Goal: Transaction & Acquisition: Purchase product/service

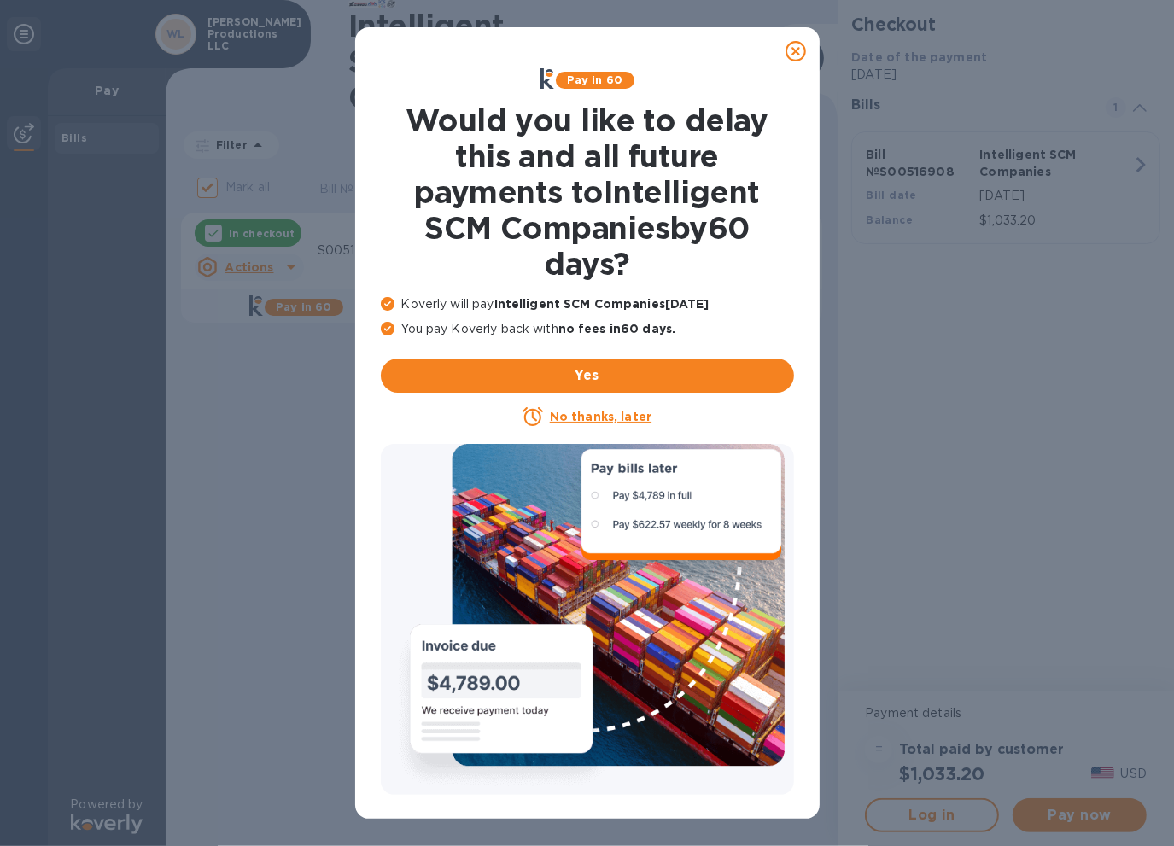
click at [796, 55] on icon at bounding box center [795, 51] width 20 height 20
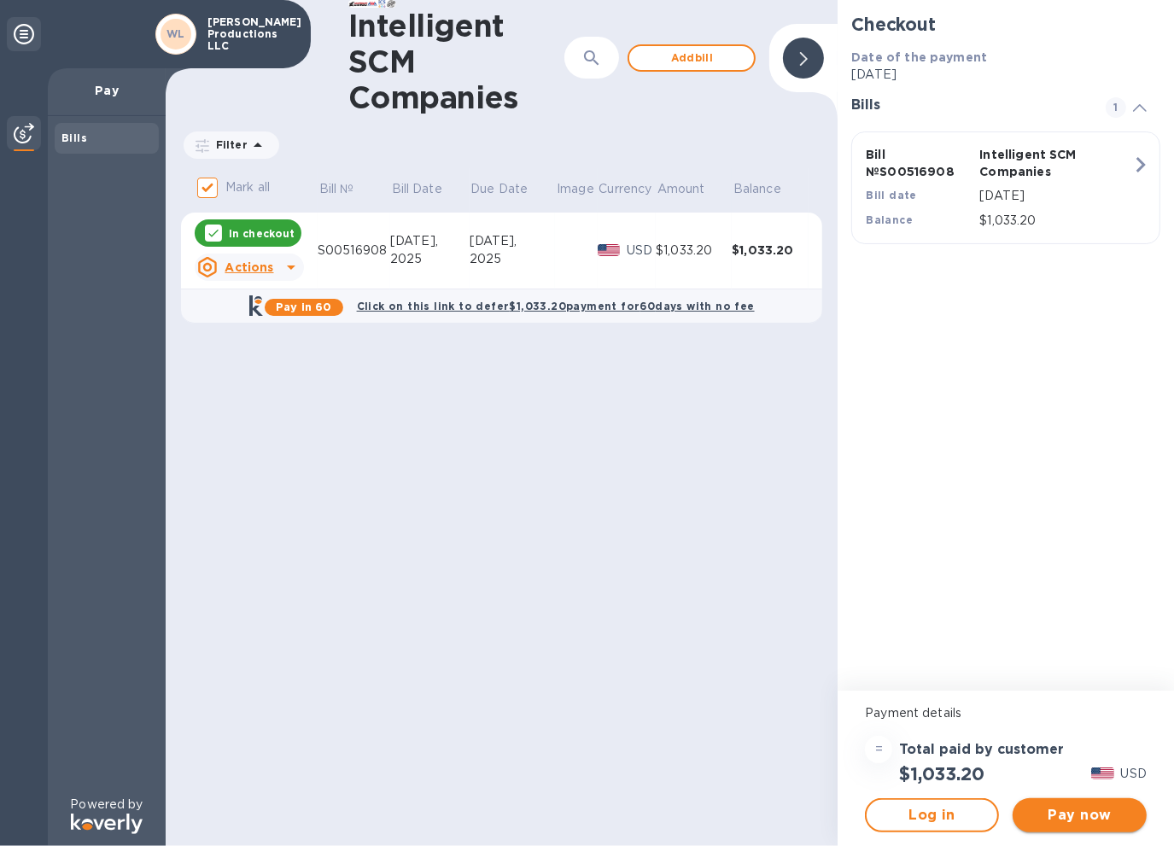
click at [1065, 814] on span "Pay now" at bounding box center [1079, 815] width 107 height 20
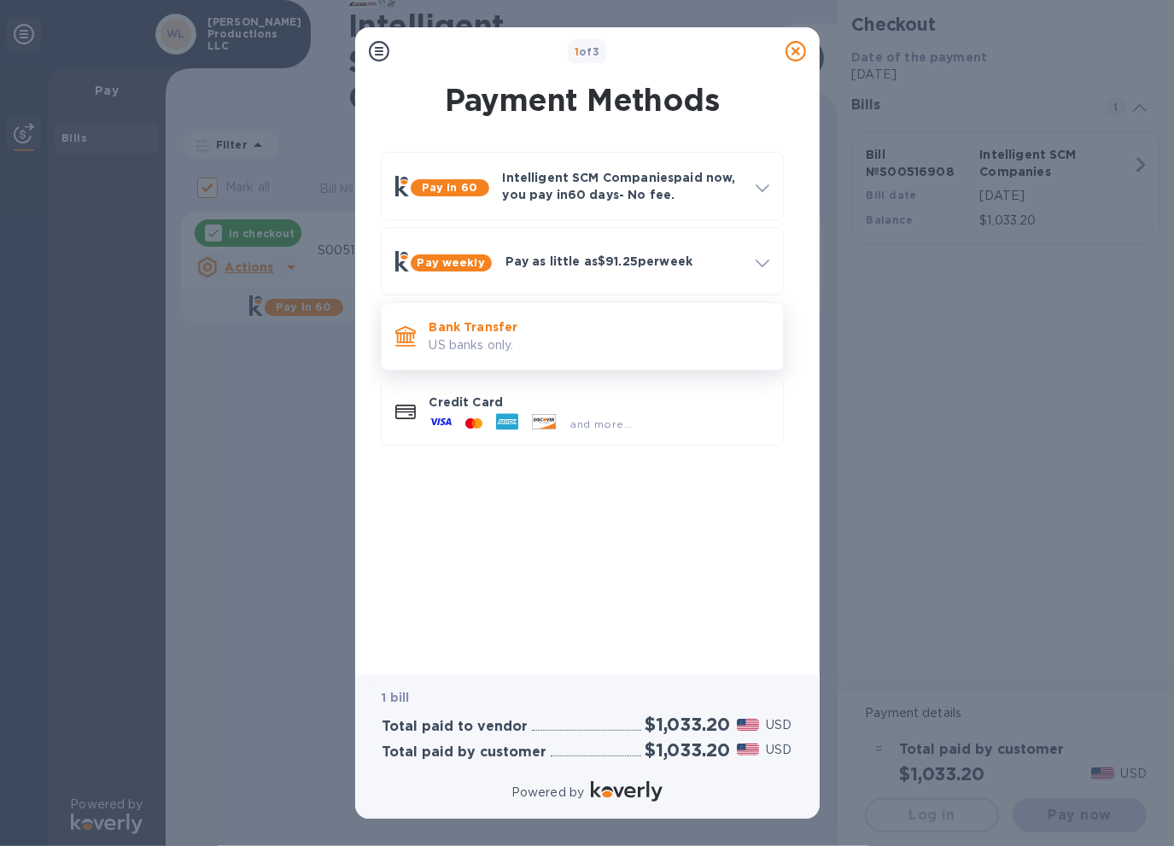
click at [488, 328] on p "Bank Transfer" at bounding box center [599, 326] width 340 height 17
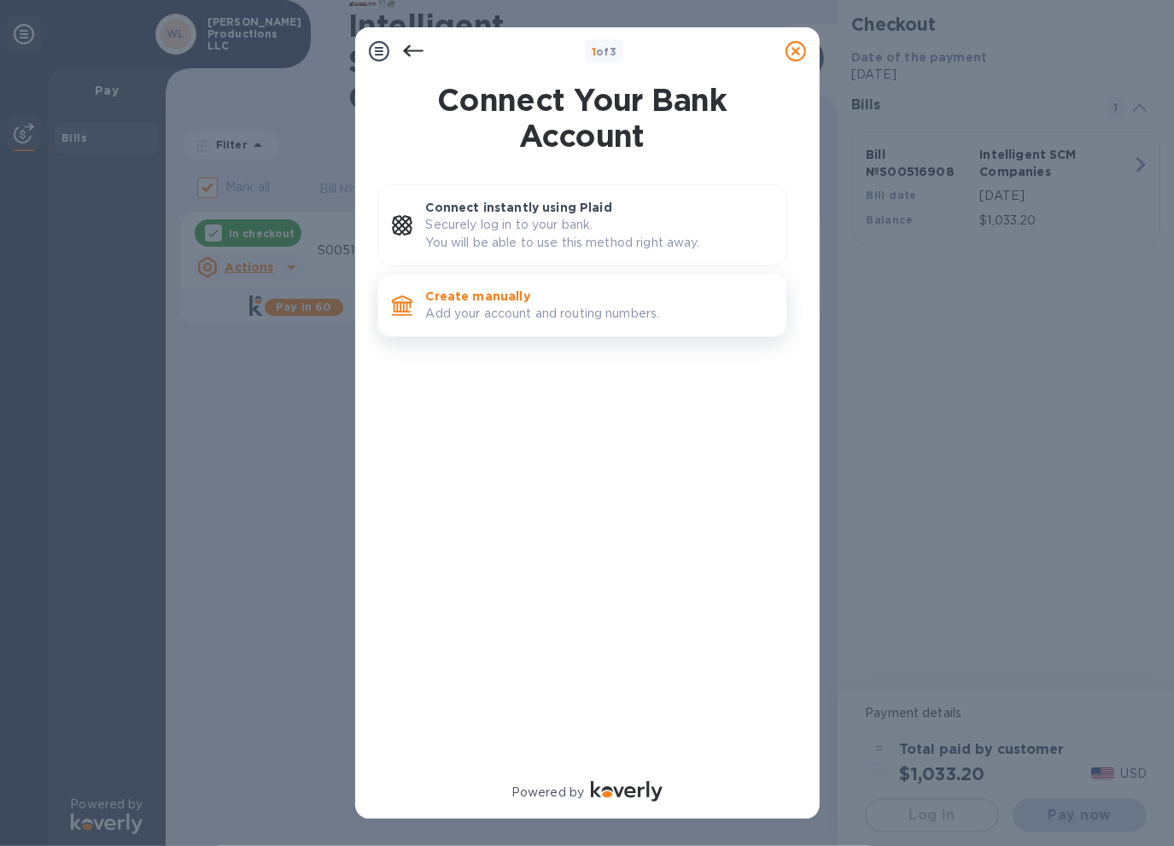
click at [494, 310] on p "Add your account and routing numbers." at bounding box center [599, 314] width 347 height 18
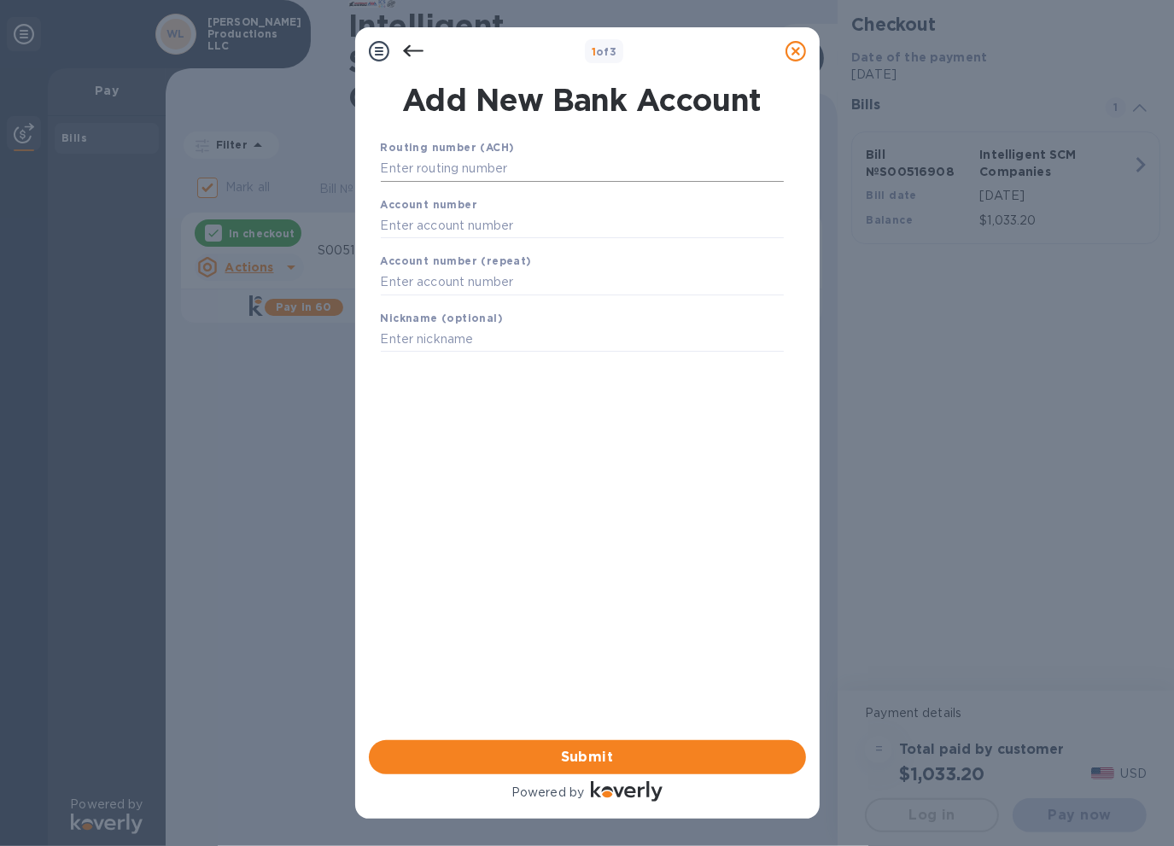
click at [475, 156] on input "text" at bounding box center [582, 169] width 403 height 26
click at [428, 166] on input "text" at bounding box center [582, 169] width 403 height 26
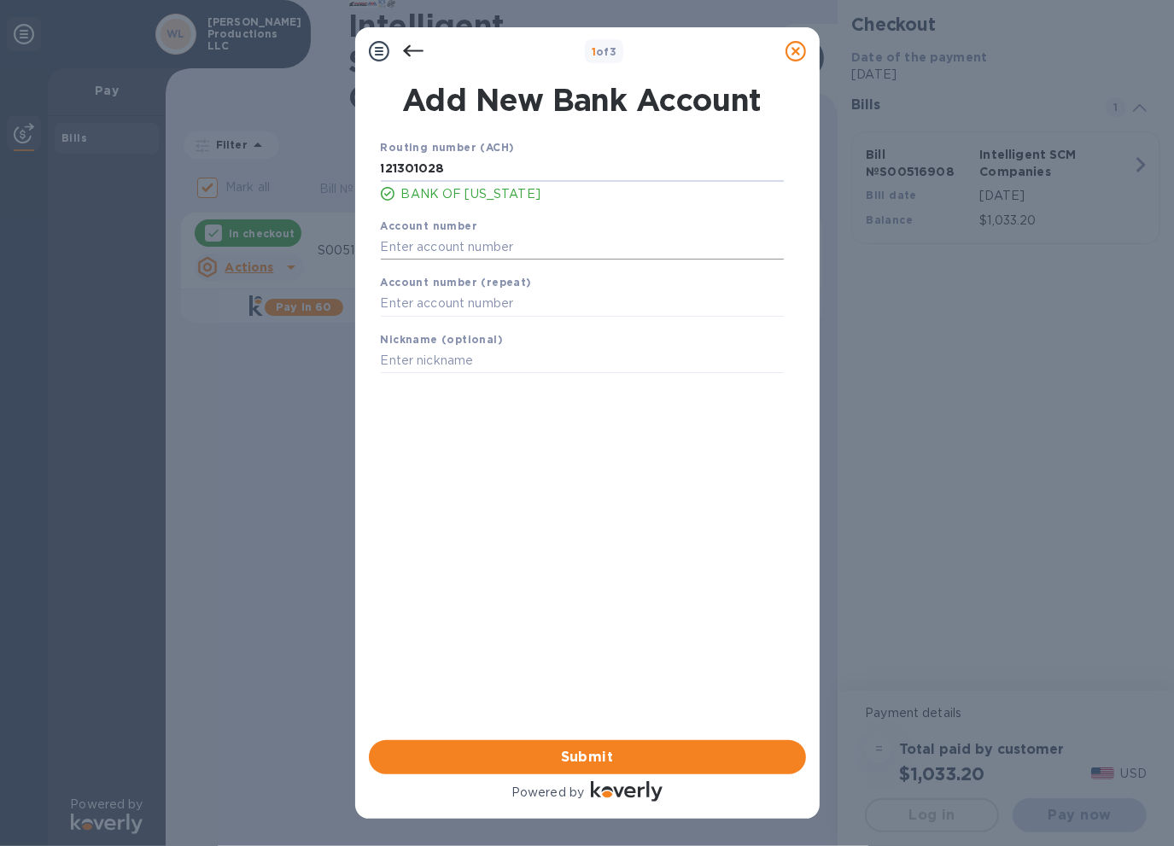
type input "121301028"
click at [418, 244] on input "text" at bounding box center [582, 247] width 403 height 26
type input "0003501477"
click at [422, 303] on input "text" at bounding box center [582, 304] width 403 height 26
type input "0003501477"
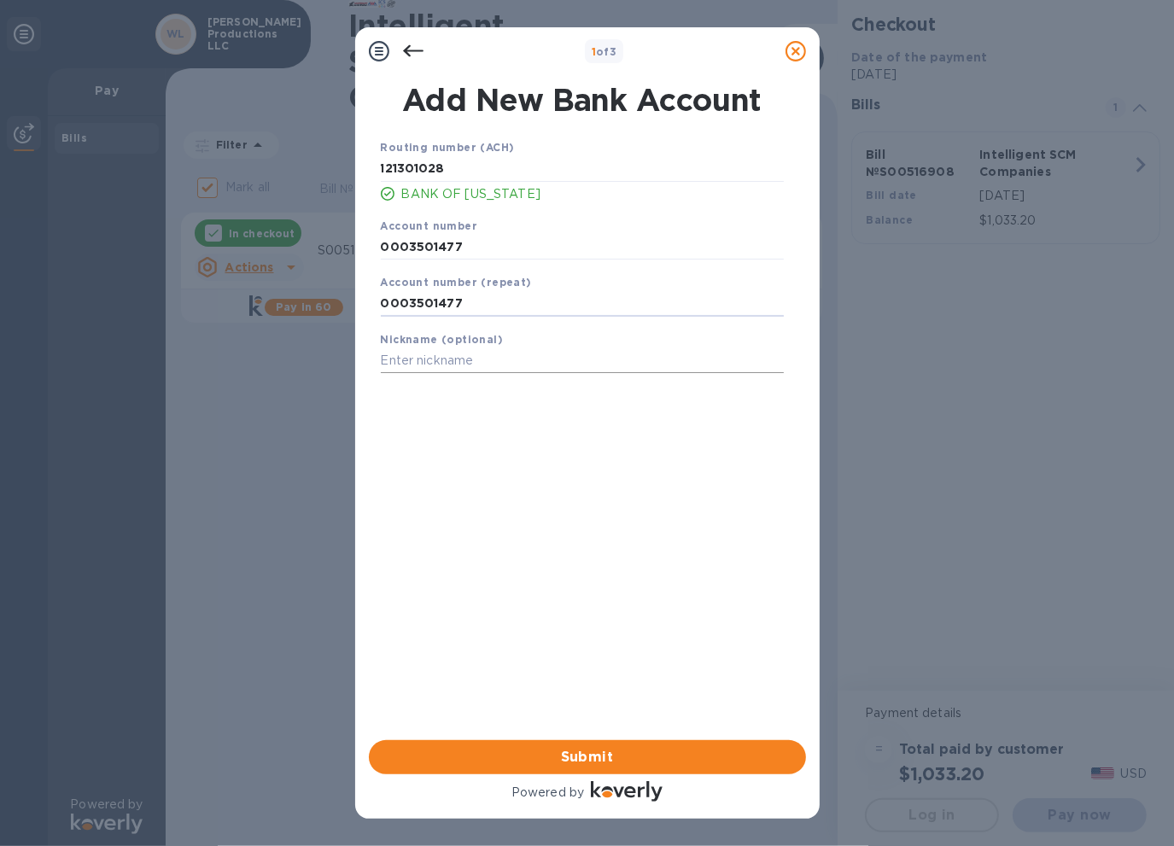
click at [495, 362] on input "text" at bounding box center [582, 361] width 403 height 26
click at [602, 750] on span "Submit" at bounding box center [587, 757] width 410 height 20
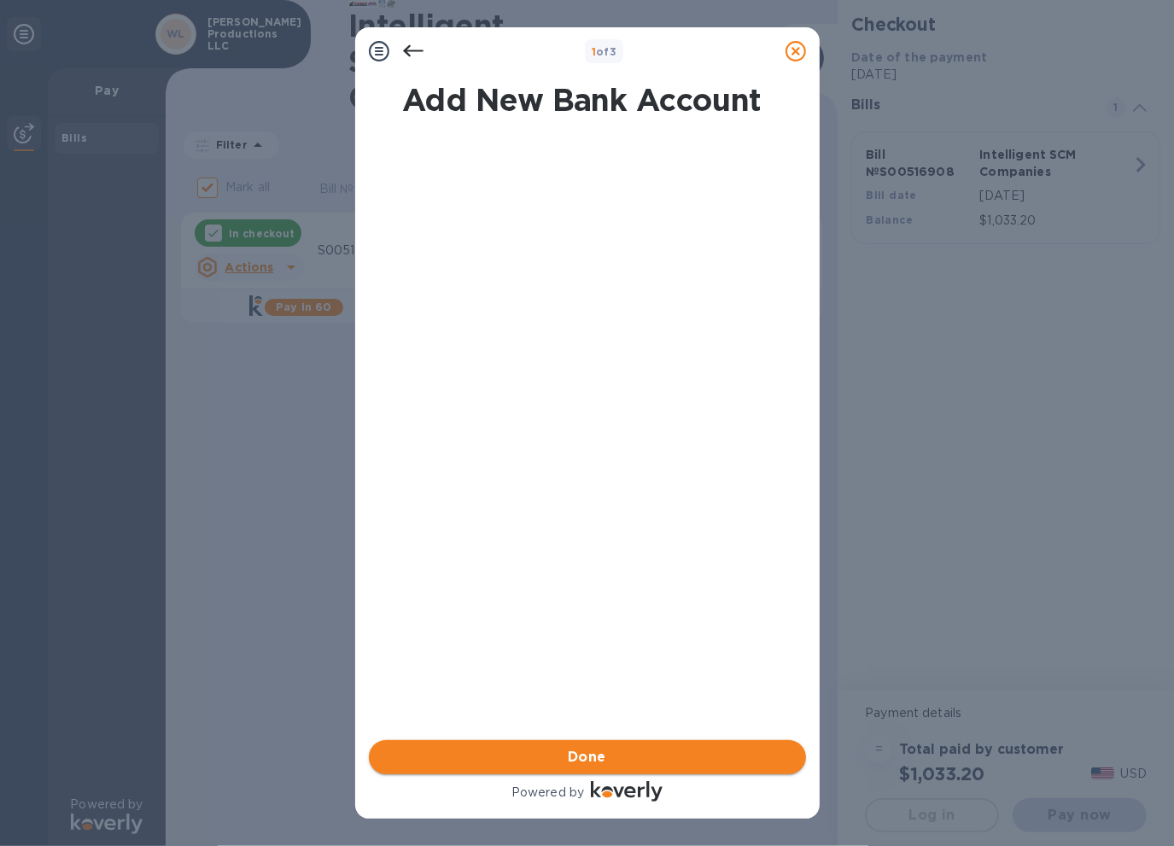
click at [606, 759] on span "Done" at bounding box center [587, 757] width 410 height 20
